Goal: Navigation & Orientation: Find specific page/section

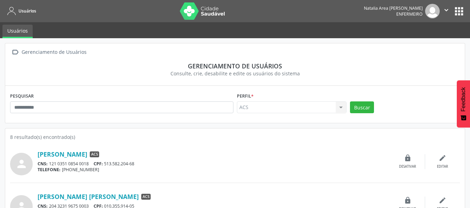
click at [463, 11] on button "apps" at bounding box center [459, 11] width 12 height 12
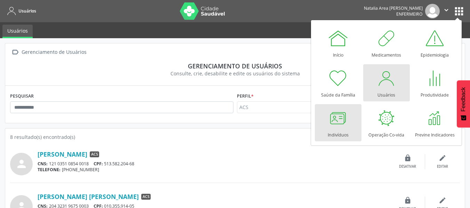
click at [332, 122] on div at bounding box center [337, 118] width 21 height 21
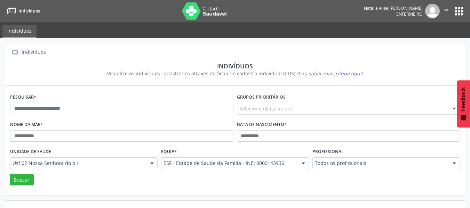
click at [454, 8] on button "apps" at bounding box center [459, 11] width 12 height 12
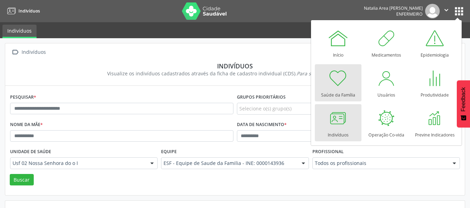
click at [338, 78] on div at bounding box center [337, 78] width 21 height 21
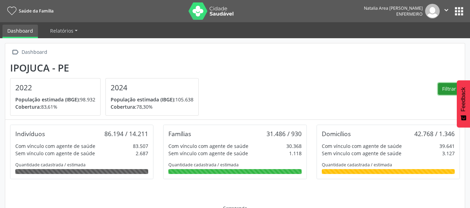
click at [446, 90] on button "Filtrar" at bounding box center [449, 89] width 22 height 12
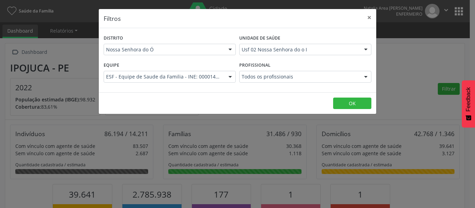
click at [365, 49] on div at bounding box center [365, 50] width 10 height 12
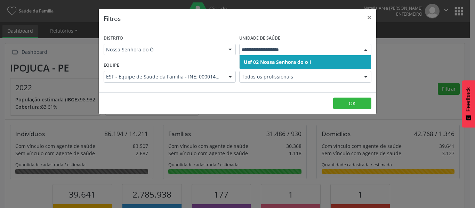
click at [365, 49] on div at bounding box center [365, 50] width 10 height 12
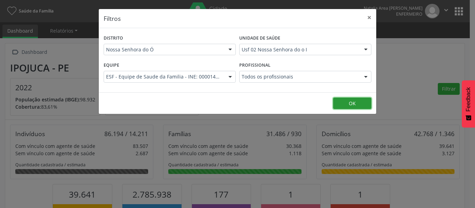
click at [361, 102] on button "OK" at bounding box center [352, 104] width 38 height 12
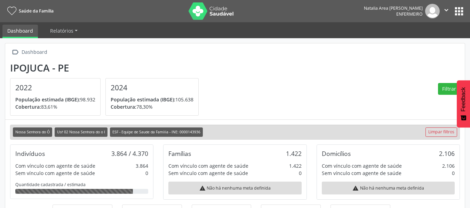
click at [457, 10] on button "apps" at bounding box center [459, 11] width 12 height 12
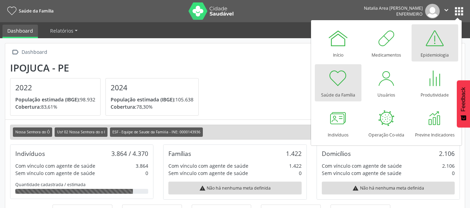
click at [439, 41] on div at bounding box center [434, 38] width 21 height 21
